Goal: Ask a question: Seek information or help from site administrators or community

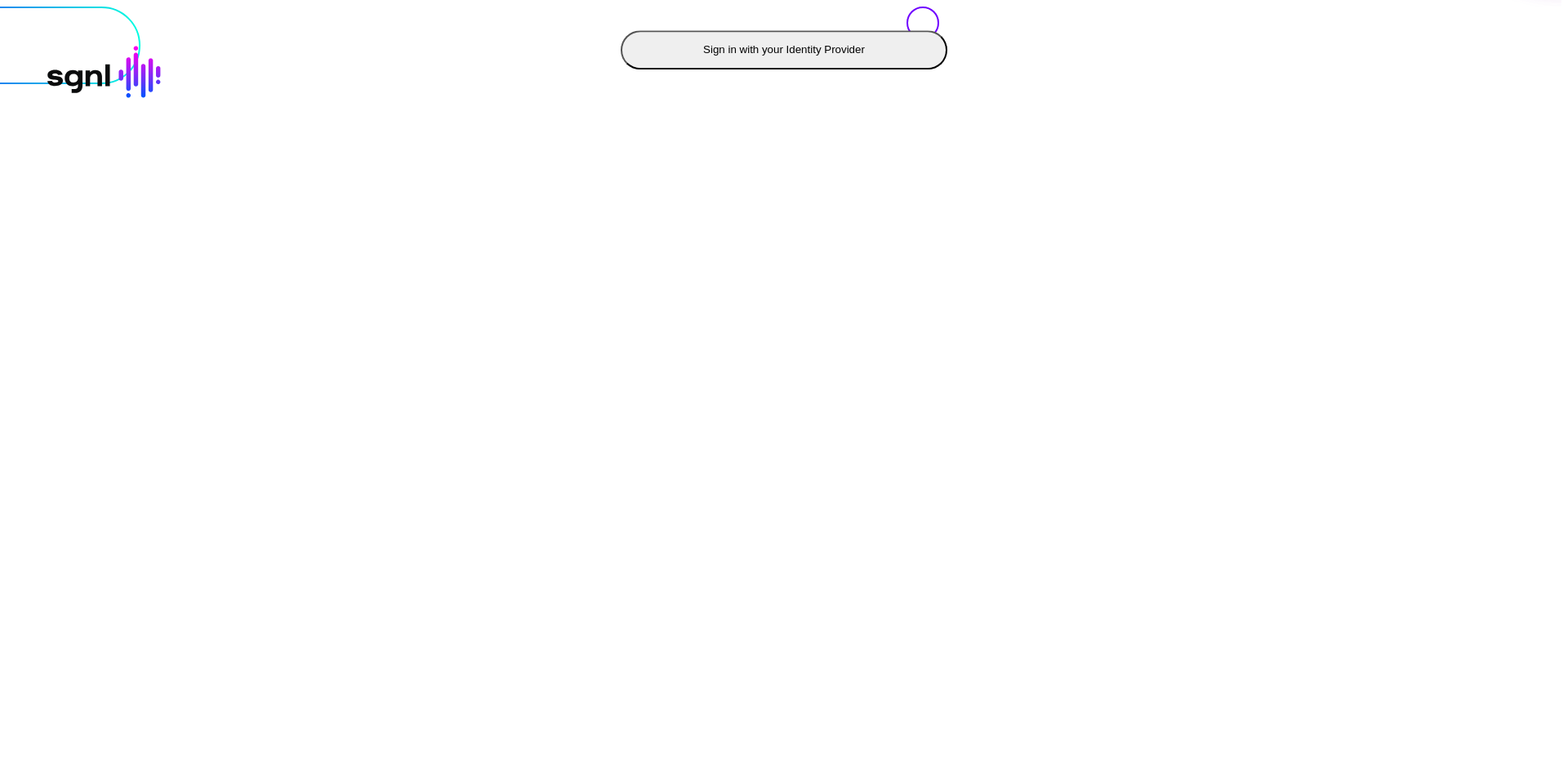
click at [620, 69] on button "Sign in with your Identity Provider" at bounding box center [784, 50] width 327 height 40
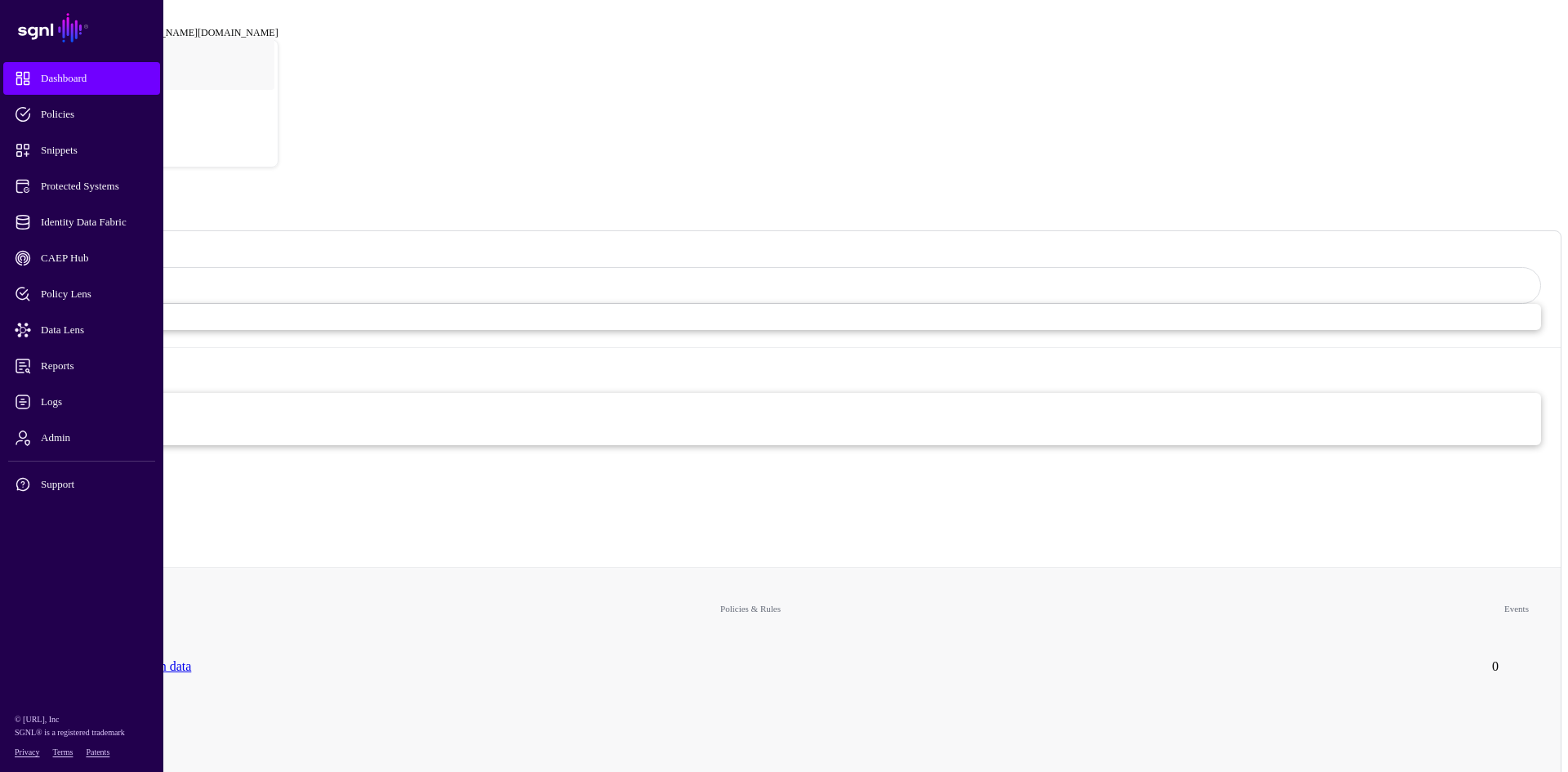
click at [279, 27] on div "[EMAIL_ADDRESS][PERSON_NAME][DOMAIN_NAME]" at bounding box center [156, 33] width 246 height 12
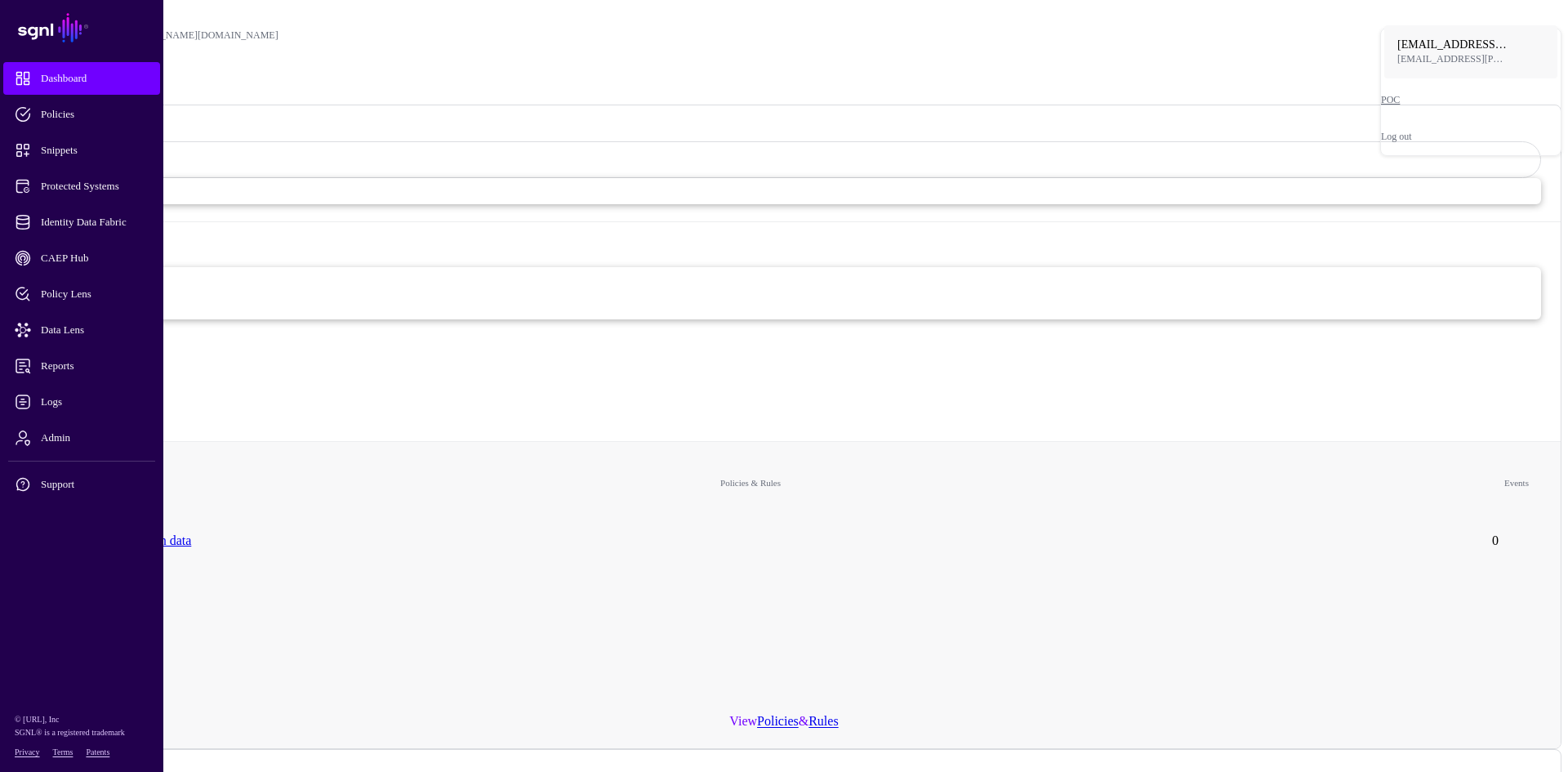
click at [1203, 66] on div "Dashboard" at bounding box center [784, 77] width 1555 height 22
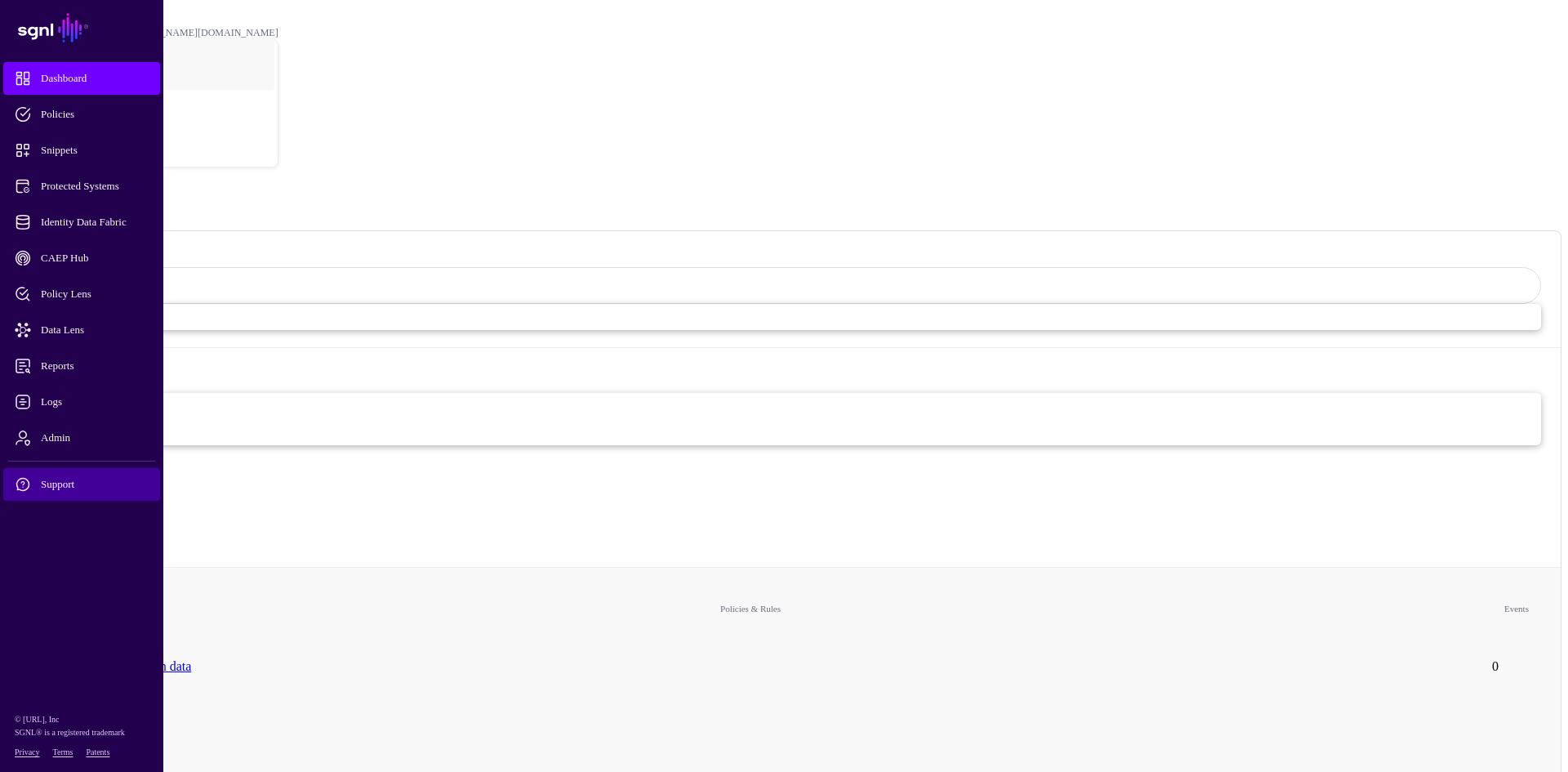
click at [59, 487] on span "Support" at bounding box center [95, 484] width 161 height 16
